Goal: Task Accomplishment & Management: Use online tool/utility

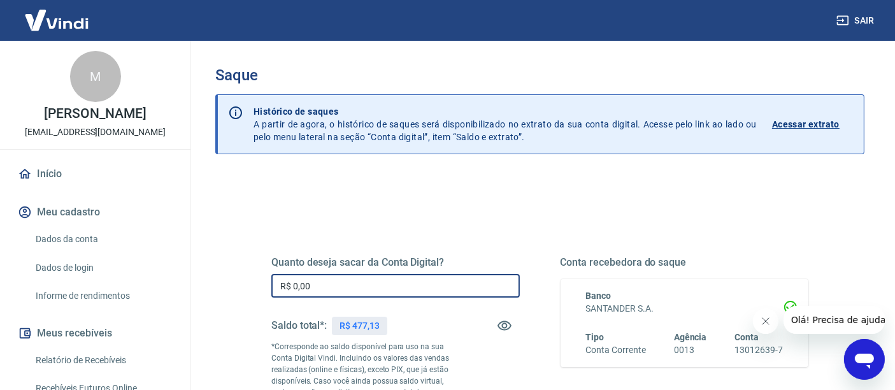
drag, startPoint x: 351, startPoint y: 289, endPoint x: 236, endPoint y: 289, distance: 114.7
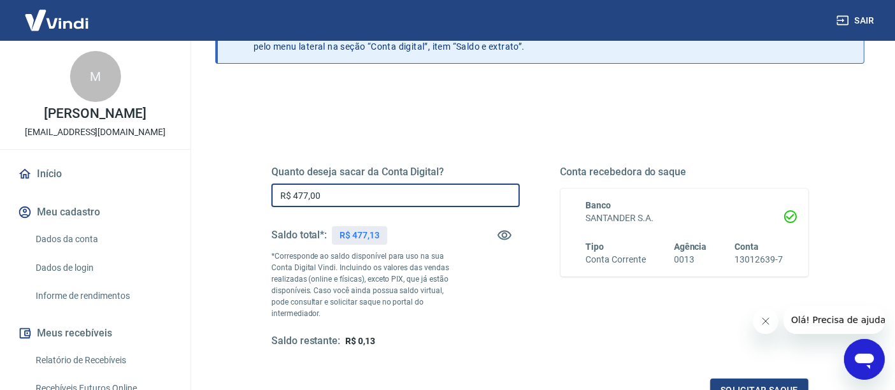
scroll to position [212, 0]
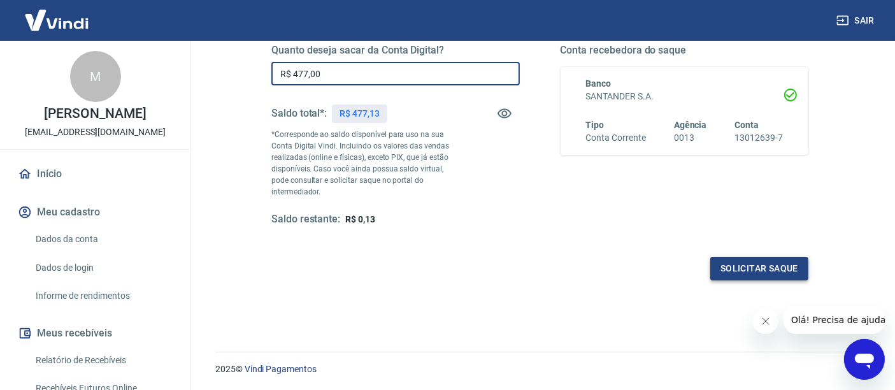
type input "R$ 477,00"
click at [732, 257] on button "Solicitar saque" at bounding box center [760, 269] width 98 height 24
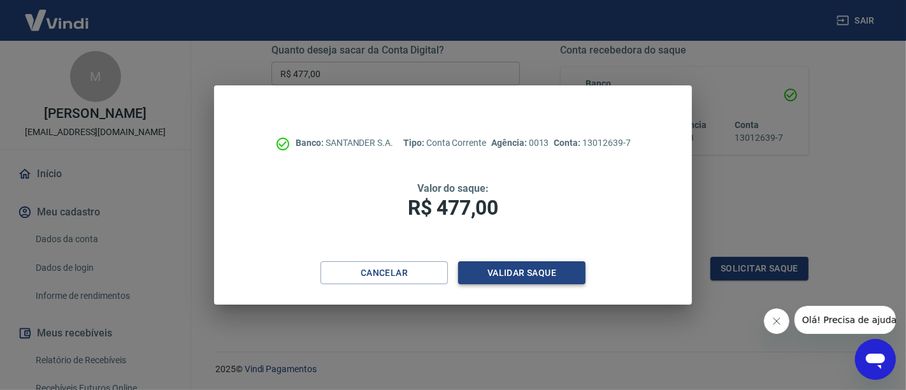
click at [549, 280] on button "Validar saque" at bounding box center [521, 273] width 127 height 24
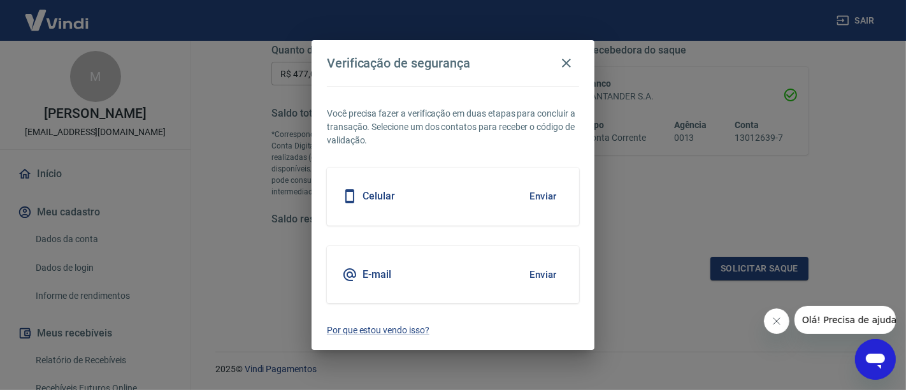
click at [546, 196] on button "Enviar" at bounding box center [543, 196] width 41 height 27
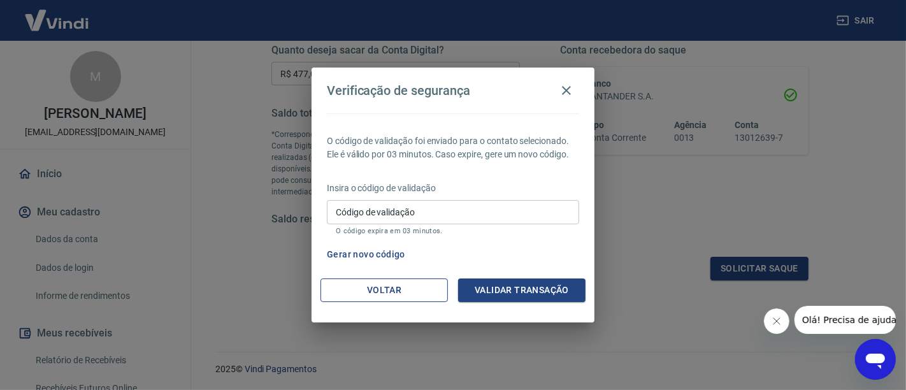
click at [382, 293] on button "Voltar" at bounding box center [384, 290] width 127 height 24
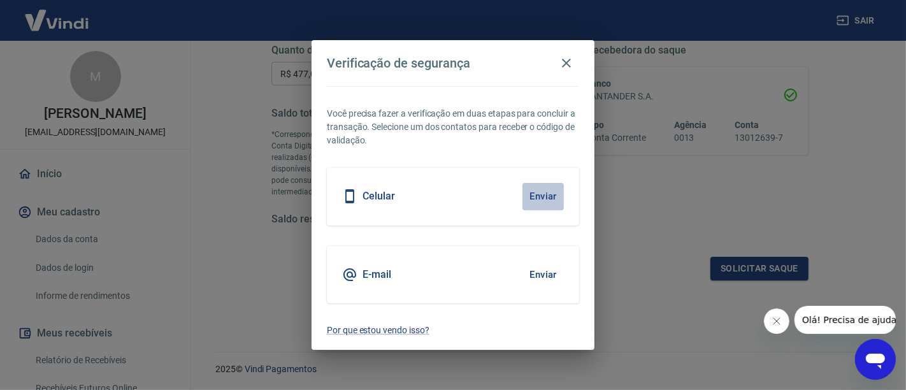
click at [538, 196] on button "Enviar" at bounding box center [543, 196] width 41 height 27
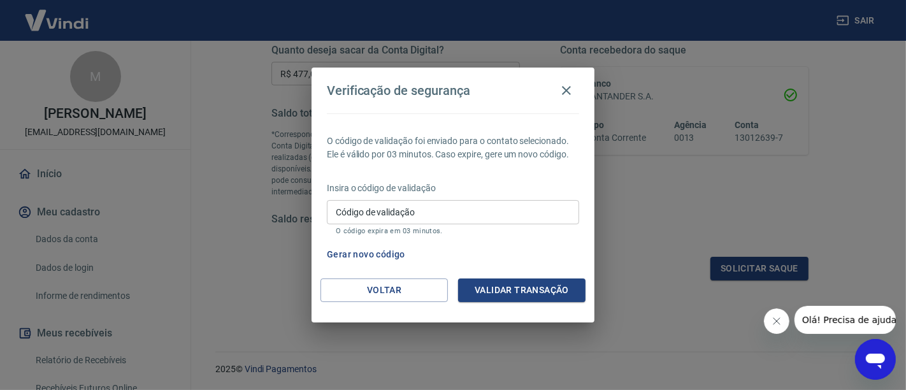
click at [361, 253] on button "Gerar novo código" at bounding box center [366, 255] width 89 height 24
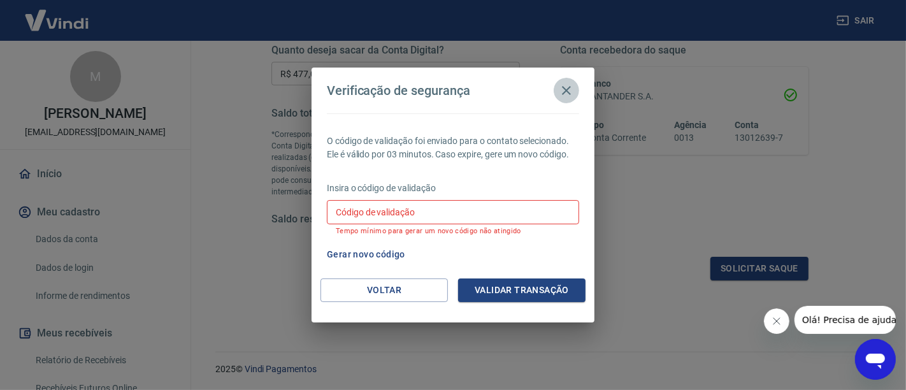
click at [569, 92] on icon "button" at bounding box center [566, 90] width 15 height 15
